Goal: Find specific page/section: Find specific page/section

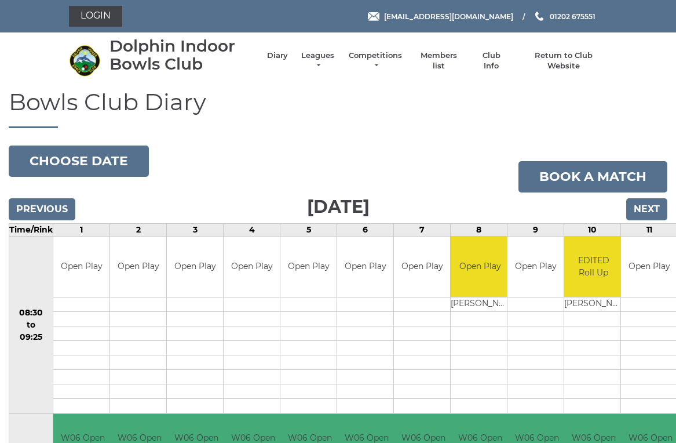
click at [446, 59] on link "Members list" at bounding box center [439, 60] width 48 height 21
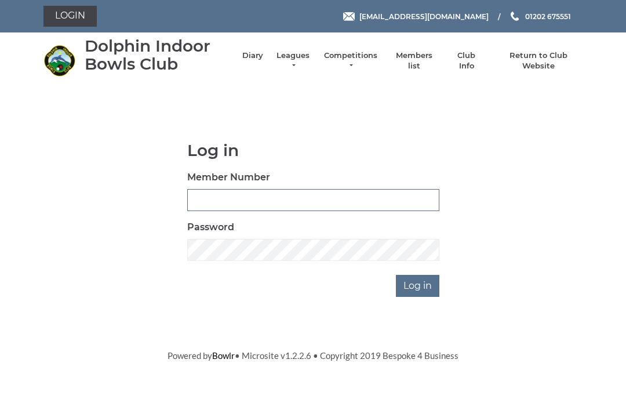
click at [210, 196] on input "Member Number" at bounding box center [313, 200] width 252 height 22
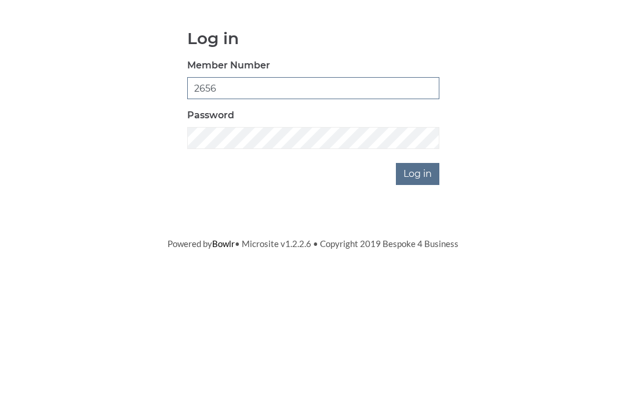
type input "2656"
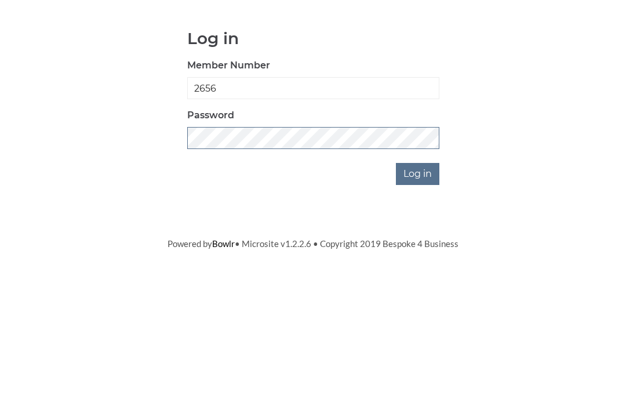
click at [418, 275] on input "Log in" at bounding box center [417, 286] width 43 height 22
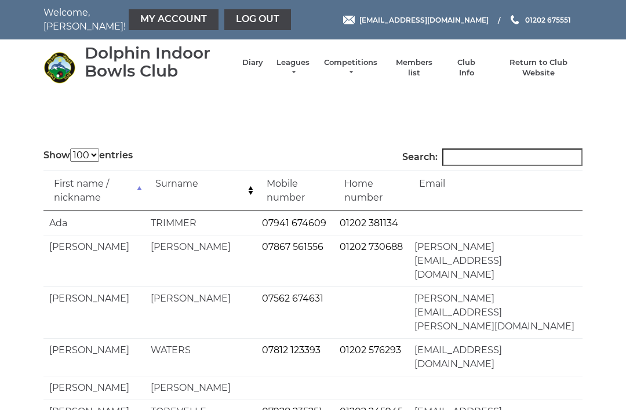
select select "100"
click at [465, 153] on input "Search:" at bounding box center [512, 156] width 140 height 17
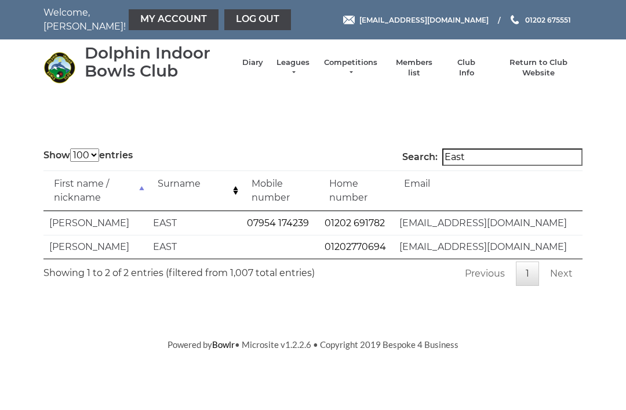
click at [493, 155] on input "East" at bounding box center [512, 156] width 140 height 17
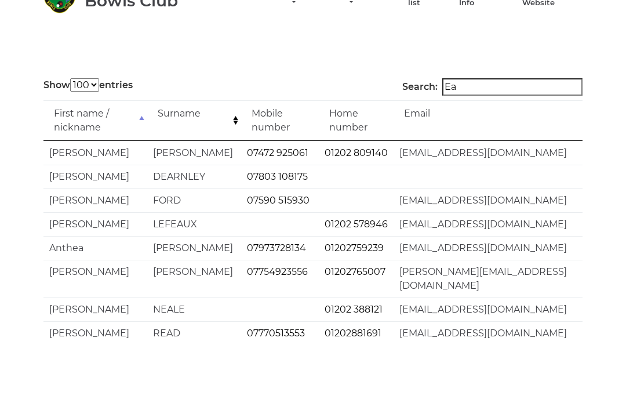
type input "E"
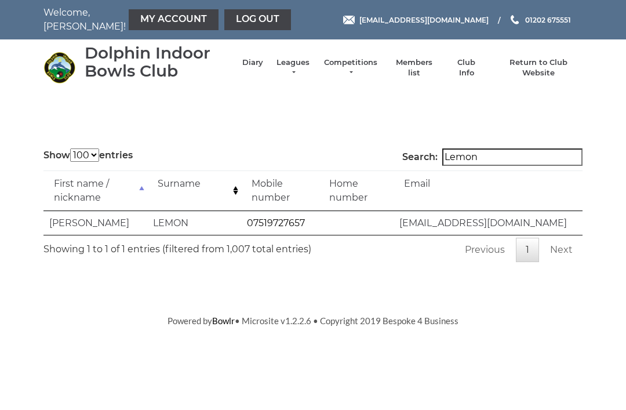
type input "Lemon"
click at [224, 21] on link "Log out" at bounding box center [257, 19] width 67 height 21
